Goal: Task Accomplishment & Management: Manage account settings

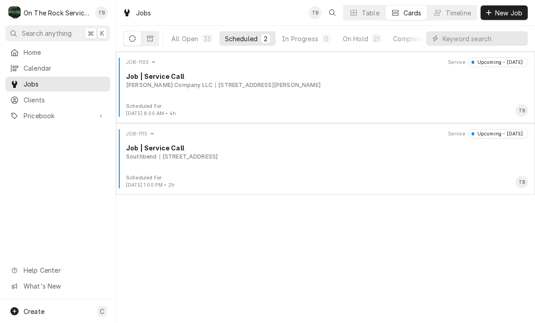
click at [365, 43] on div "On Hold" at bounding box center [355, 39] width 25 height 10
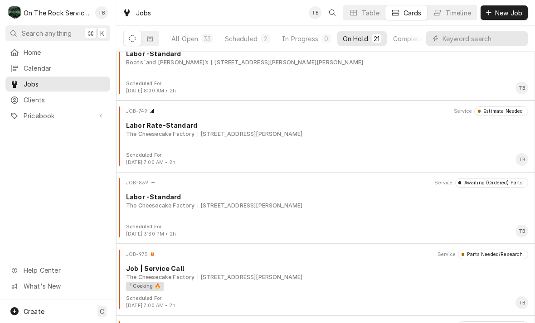
scroll to position [240, 0]
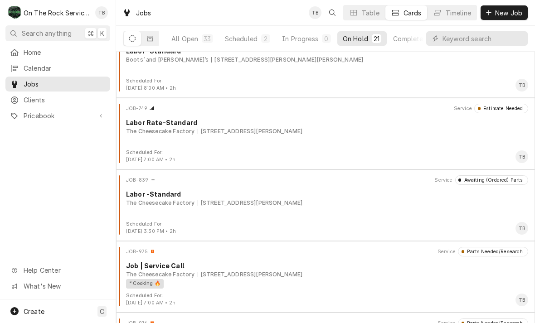
click at [310, 138] on div "JOB-749 Service Estimate Needed Labor Rate-Standard The Cheesecake Factory 700 …" at bounding box center [326, 126] width 412 height 45
click at [401, 199] on div "The Cheesecake Factory 700 Haywood Rd, Greenville, SC 29607" at bounding box center [327, 203] width 402 height 8
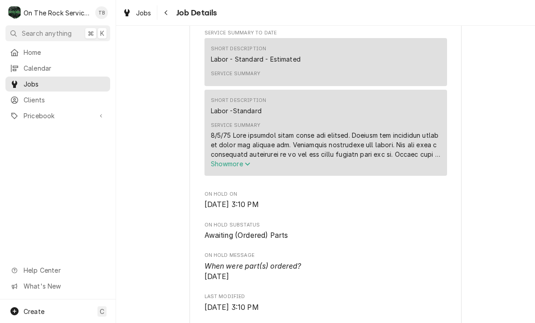
scroll to position [416, 0]
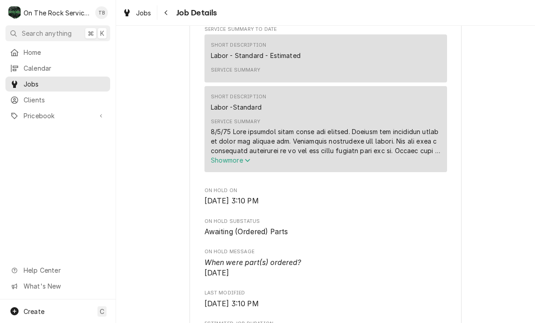
click at [241, 164] on span "Show more" at bounding box center [231, 160] width 40 height 8
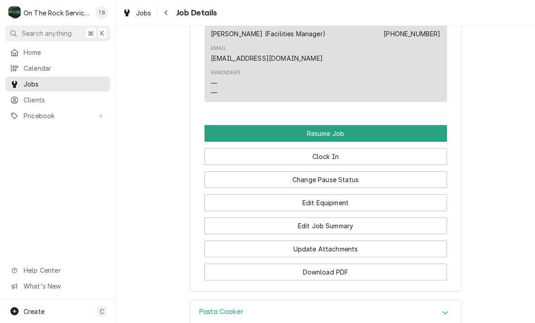
scroll to position [1135, 0]
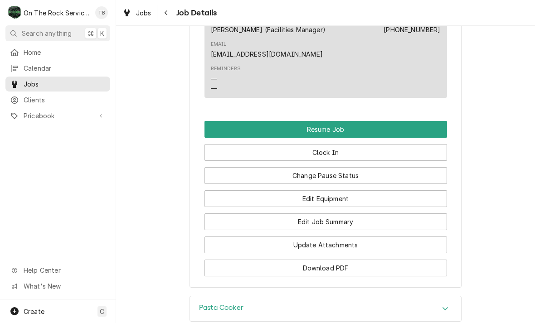
click at [338, 121] on button "Resume Job" at bounding box center [326, 129] width 243 height 17
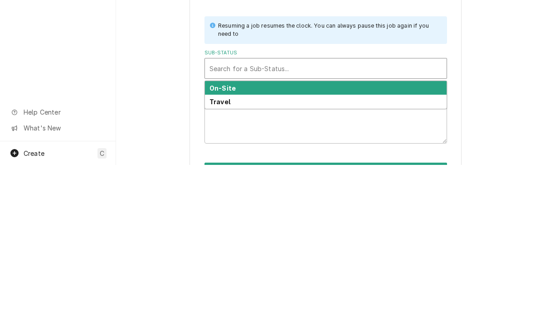
click at [275, 253] on div "Travel" at bounding box center [326, 260] width 242 height 14
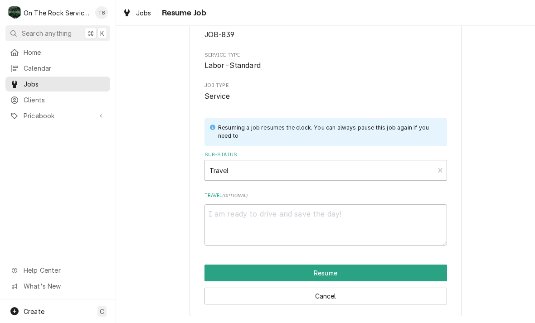
scroll to position [55, 0]
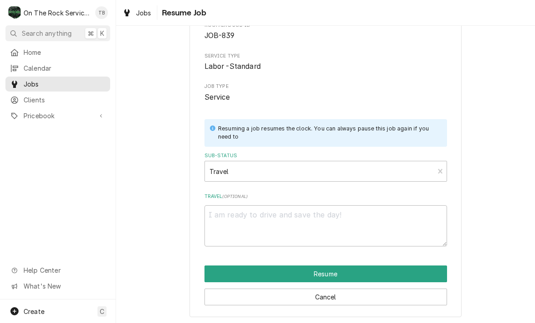
click at [357, 273] on button "Resume" at bounding box center [326, 274] width 243 height 17
type textarea "x"
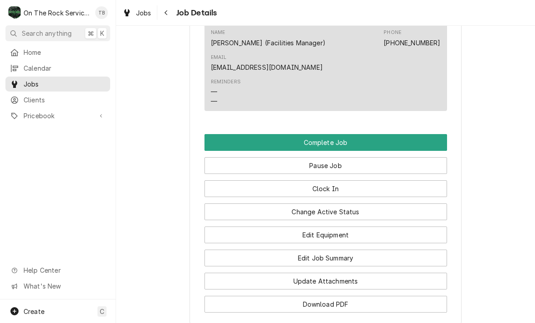
scroll to position [937, 0]
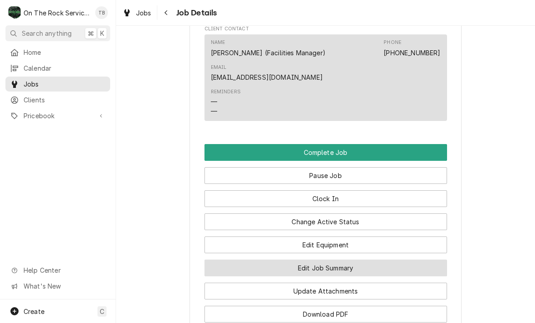
click at [348, 266] on button "Edit Job Summary" at bounding box center [326, 268] width 243 height 17
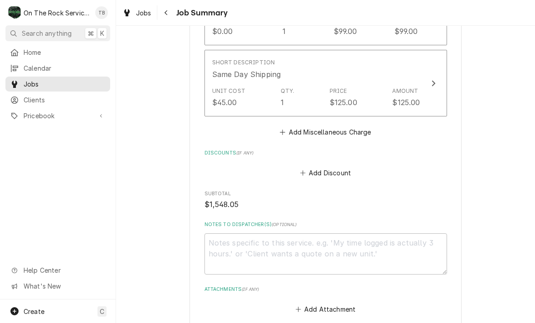
scroll to position [1397, 0]
click at [235, 260] on textarea "Notes to Dispatcher(s) ( optional )" at bounding box center [326, 253] width 243 height 41
type textarea "x"
type textarea "9"
type textarea "x"
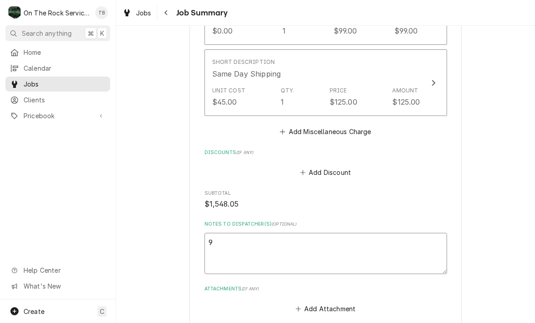
type textarea "9/"
type textarea "x"
type textarea "9/3"
type textarea "x"
type textarea "9/30"
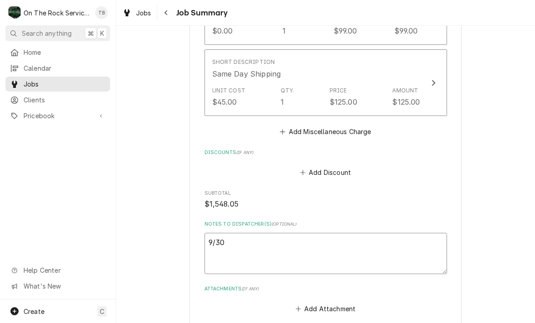
type textarea "x"
type textarea "9/30/"
type textarea "x"
type textarea "9/30/2"
type textarea "x"
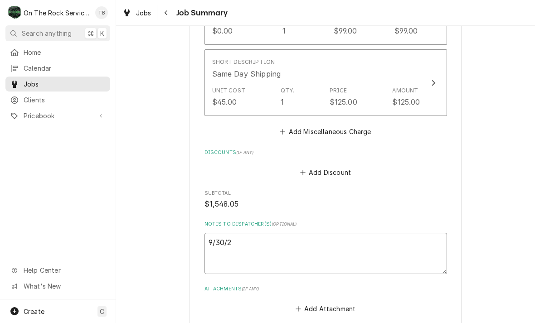
type textarea "9/30/25"
type textarea "x"
type textarea "9/30/25"
type textarea "x"
type textarea "9/30/25 t"
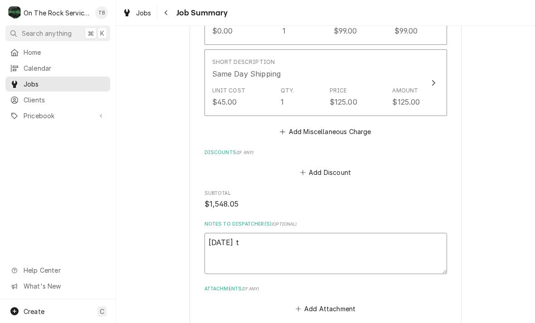
type textarea "x"
type textarea "9/30/25 tm"
type textarea "x"
type textarea "9/30/25 tmb"
type textarea "x"
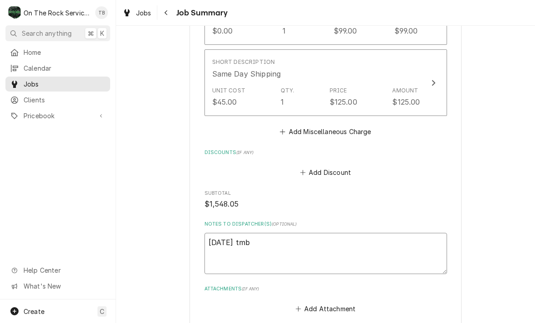
type textarea "9/30/25 tmb"
type textarea "x"
type textarea "9/30/25 tmb t"
type textarea "x"
type textarea "9/30/25 tmb tr"
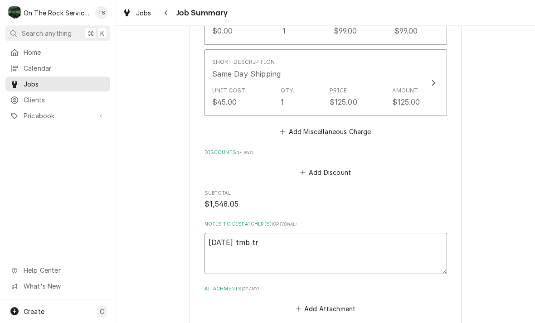
type textarea "x"
type textarea "9/30/25 tmb tri"
type textarea "x"
type textarea "9/30/25 tmb trie"
type textarea "x"
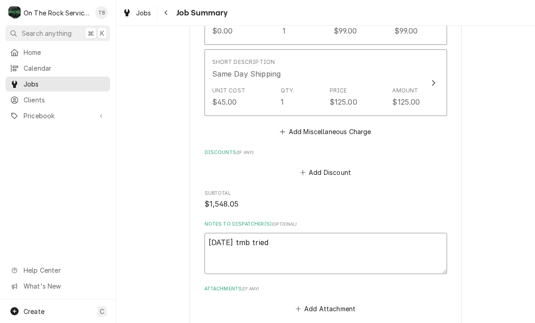
type textarea "9/30/25 tmb tried"
type textarea "x"
type textarea "9/30/25 tmb tried t"
type textarea "x"
type textarea "9/30/25 tmb tried to"
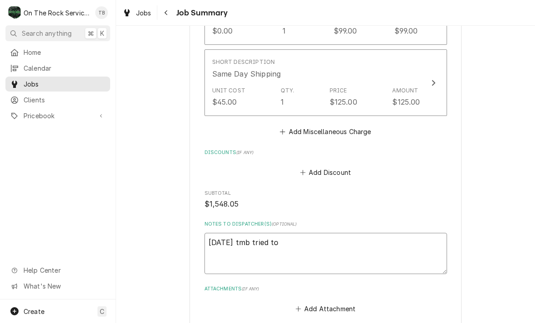
type textarea "x"
type textarea "9/30/25 tmb tried to"
type textarea "x"
type textarea "9/30/25 tmb tried to c"
type textarea "x"
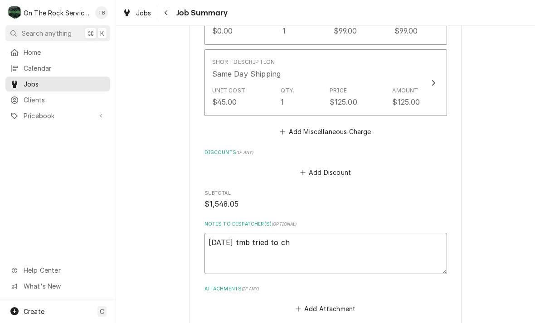
type textarea "9/30/25 tmb tried to che"
type textarea "x"
type textarea "9/30/25 tmb tried to chec"
type textarea "x"
type textarea "9/30/25 tmb tried to check"
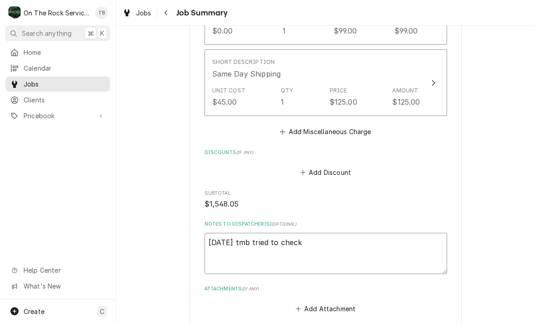
type textarea "x"
type textarea "9/30/25 tmb tried to check i"
type textarea "x"
type textarea "9/30/25 tmb tried to check in"
type textarea "x"
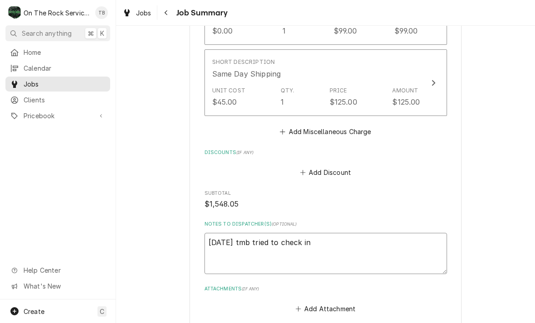
type textarea "9/30/25 tmb tried to check in"
type textarea "x"
type textarea "9/30/25 tmb tried to check in t"
type textarea "x"
type textarea "9/30/25 tmb tried to check in to"
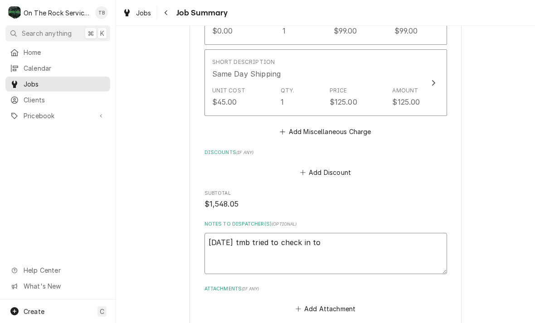
type textarea "x"
type textarea "9/30/25 tmb tried to check in to s"
type textarea "x"
type textarea "9/30/25 tmb tried to check in to se"
type textarea "x"
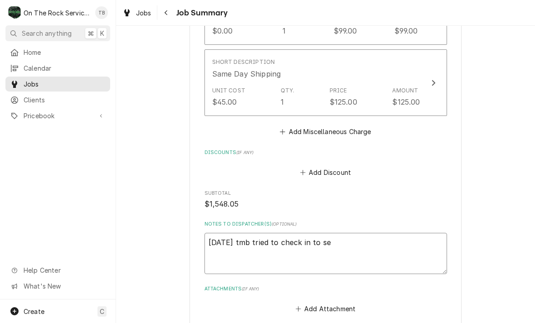
type textarea "9/30/25 tmb tried to check in to ser"
type textarea "x"
type textarea "9/30/25 tmb tried to check in to serv"
type textarea "x"
type textarea "9/30/25 tmb tried to check in to servi"
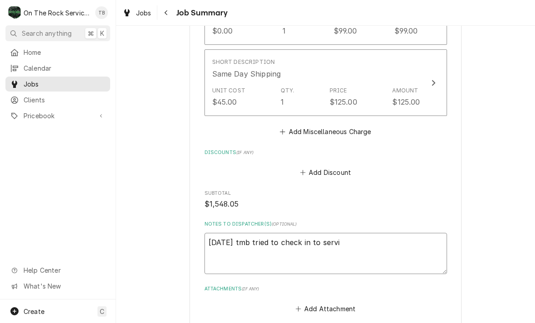
type textarea "x"
type textarea "9/30/25 tmb tried to check in to servic"
type textarea "x"
type textarea "9/30/25 tmb tried to check in to service"
type textarea "x"
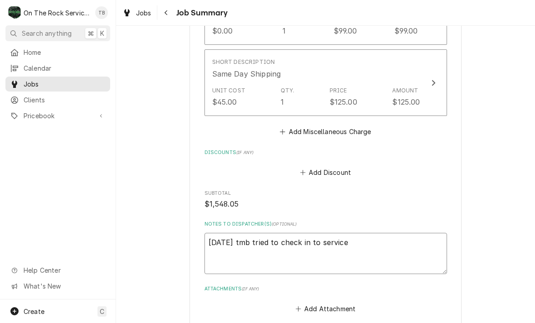
type textarea "9/30/25 tmb tried to check in to service"
type textarea "x"
type textarea "9/30/25 tmb tried to check in to service c"
type textarea "x"
type textarea "9/30/25 tmb tried to check in to service ch"
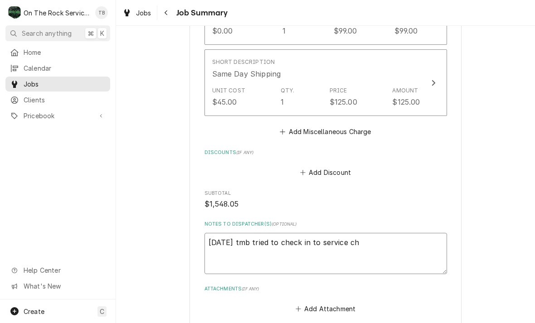
type textarea "x"
type textarea "9/30/25 tmb tried to check in to service cha"
type textarea "x"
type textarea "9/30/25 tmb tried to check in to service chan"
type textarea "x"
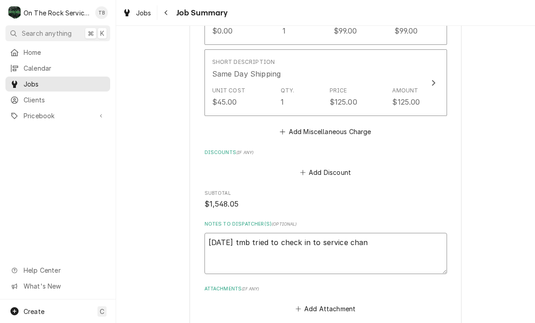
type textarea "9/30/25 tmb tried to check in to service chane"
type textarea "x"
type textarea "9/30/25 tmb tried to check in to service chanel"
type textarea "x"
type textarea "9/30/25 tmb tried to check in to service Chanel"
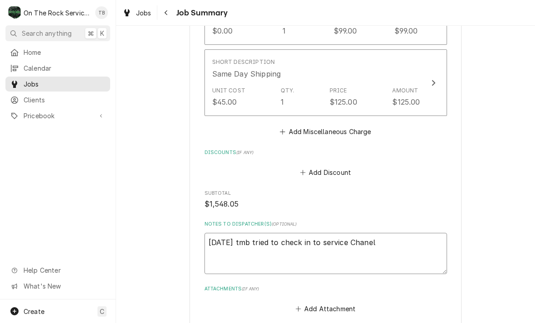
type textarea "x"
type textarea "9/30/25 tmb tried to check in to service Chanel"
type textarea "x"
type textarea "9/30/25 tmb tried to check in to service Chanel b"
type textarea "x"
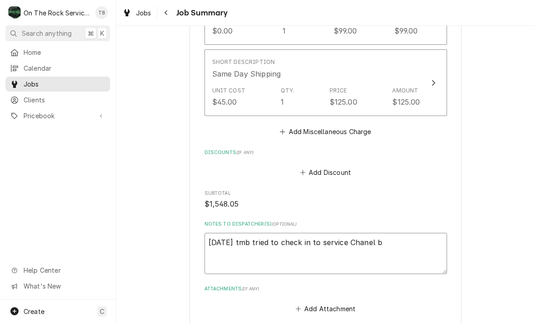
type textarea "9/30/25 tmb tried to check in to service Chanel bu"
type textarea "x"
type textarea "9/30/25 tmb tried to check in to service Chanel but"
type textarea "x"
type textarea "9/30/25 tmb tried to check in to service Chanel but"
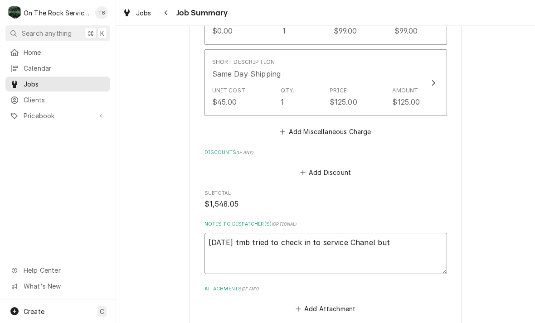
type textarea "x"
type textarea "9/30/25 tmb tried to check in to service Chanel but n"
type textarea "x"
type textarea "9/30/25 tmb tried to check in to service Chanel but no"
type textarea "x"
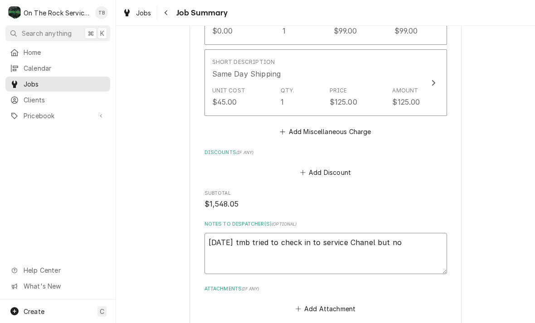
type textarea "9/30/25 tmb tried to check in to service Chanel but no w"
type textarea "x"
type textarea "9/30/25 tmb tried to check in to service Chanel but no wo"
type textarea "x"
type textarea "9/30/25 tmb tried to check in to service Chanel but no wor"
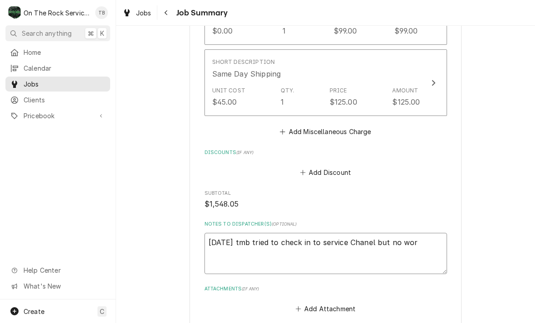
type textarea "x"
type textarea "9/30/25 tmb tried to check in to service Chanel but no work"
type textarea "x"
type textarea "9/30/25 tmb tried to check in to service Chanel but no work"
type textarea "x"
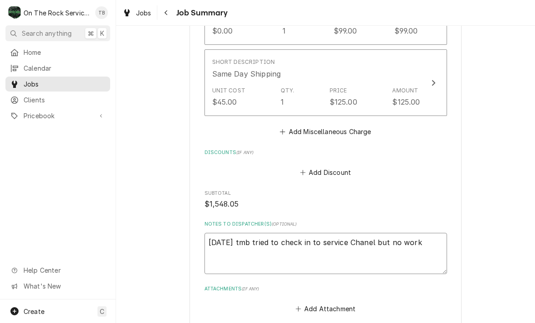
type textarea "9/30/25 tmb tried to check in to service Chanel but no work e"
type textarea "x"
type textarea "9/30/25 tmb tried to check in to service Chanel but no work"
type textarea "x"
type textarea "9/30/25 tmb tried to check in to service Chanel but no work o"
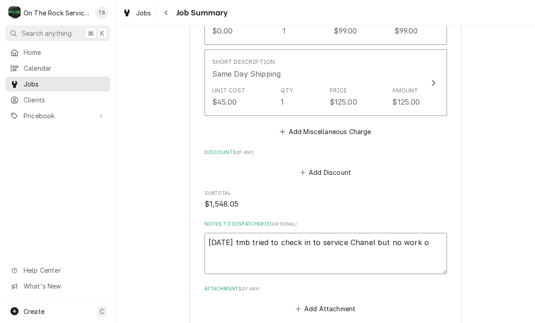
type textarea "x"
type textarea "9/30/25 tmb tried to check in to service Chanel but no work or"
type textarea "x"
type textarea "9/30/25 tmb tried to check in to service Chanel but no work ord"
type textarea "x"
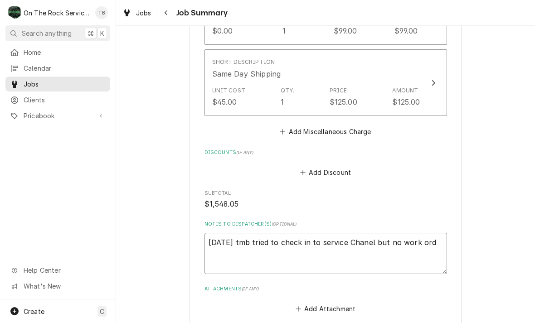
type textarea "9/30/25 tmb tried to check in to service Chanel but no work orde"
type textarea "x"
type textarea "9/30/25 tmb tried to check in to service Chanel but no work order"
type textarea "x"
type textarea "9/30/25 tmb tried to check in to service Chanel but no work order e"
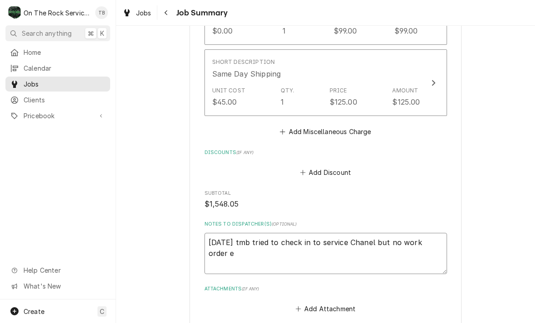
type textarea "x"
type textarea "9/30/25 tmb tried to check in to service Chanel but no work order ex"
type textarea "x"
type textarea "9/30/25 tmb tried to check in to service Chanel but no work order exi"
type textarea "x"
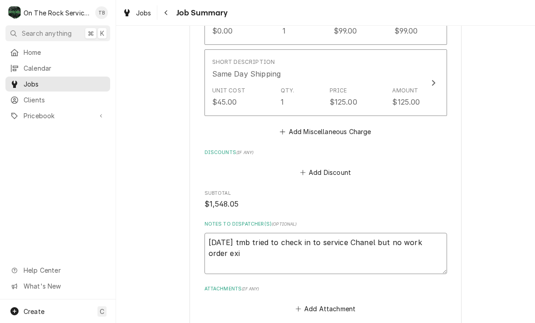
type textarea "9/30/25 tmb tried to check in to service Chanel but no work order exis"
type textarea "x"
type textarea "9/30/25 tmb tried to check in to service Chanel but no work order exist"
type textarea "x"
type textarea "9/30/25 tmb tried to check in to service Chanel but no work order exists"
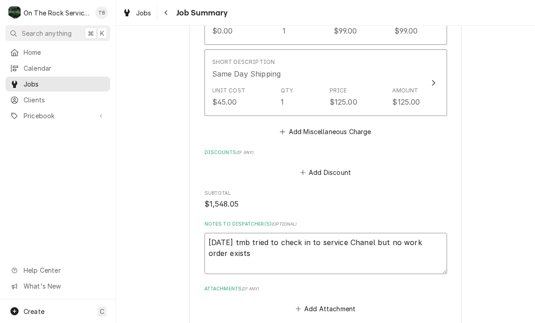
type textarea "x"
type textarea "9/30/25 tmb tried to check in to service Chanel but no work order exists"
type textarea "x"
type textarea "9/30/25 tmb tried to check in to service Chanel but no work order exists."
type textarea "x"
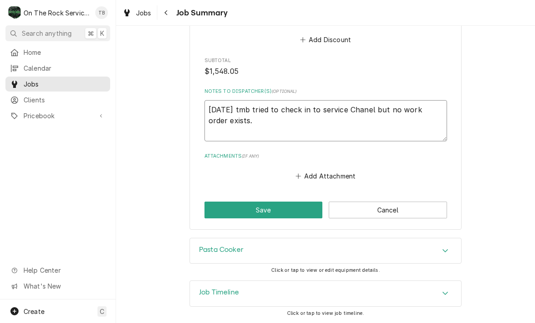
scroll to position [1538, 0]
type textarea "9/30/25 tmb tried to check in to service Chanel but no work order exists."
click at [263, 215] on button "Save" at bounding box center [264, 210] width 118 height 17
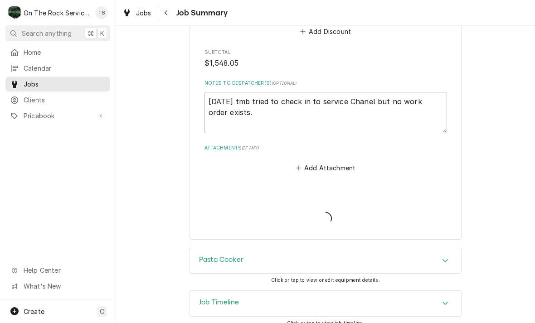
type textarea "x"
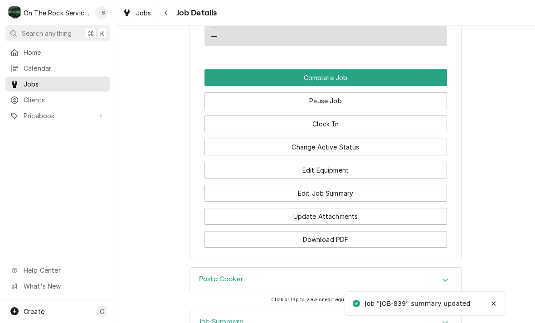
scroll to position [1012, 0]
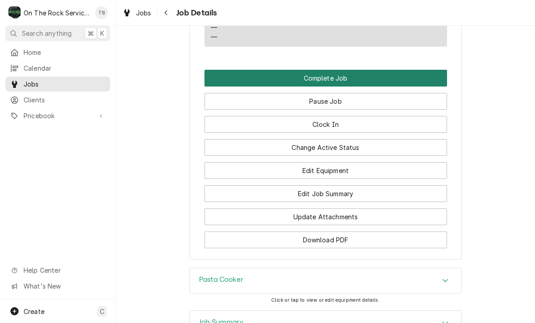
click at [340, 73] on button "Complete Job" at bounding box center [326, 78] width 243 height 17
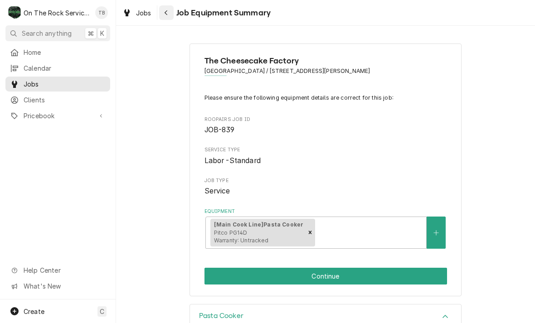
click at [172, 15] on button "Navigate back" at bounding box center [166, 12] width 15 height 15
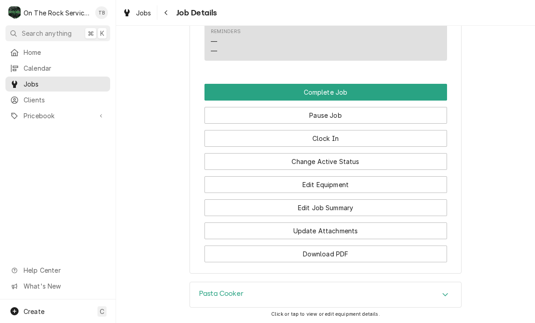
scroll to position [999, 0]
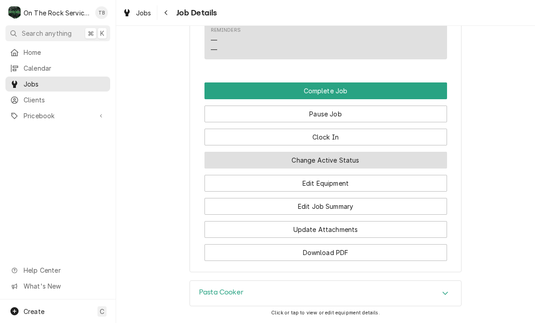
click at [343, 156] on button "Change Active Status" at bounding box center [326, 160] width 243 height 17
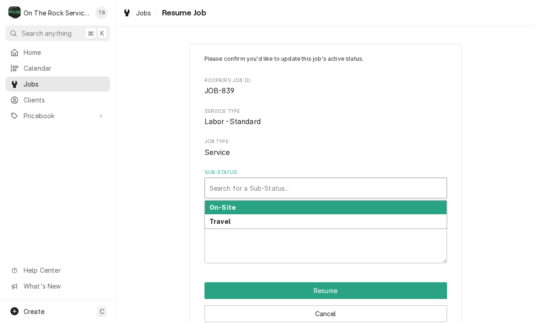
click at [239, 204] on div "On-Site" at bounding box center [326, 208] width 242 height 14
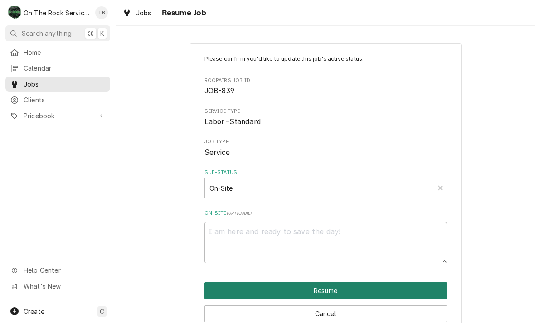
click at [322, 293] on button "Resume" at bounding box center [326, 291] width 243 height 17
type textarea "x"
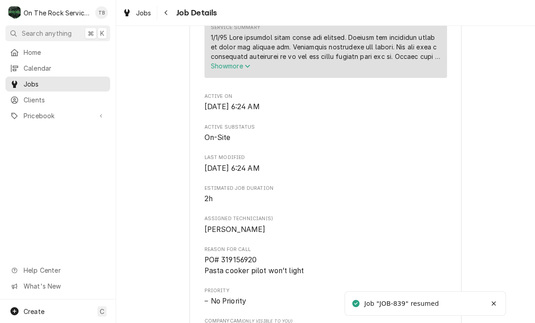
scroll to position [437, 0]
